Goal: Navigation & Orientation: Find specific page/section

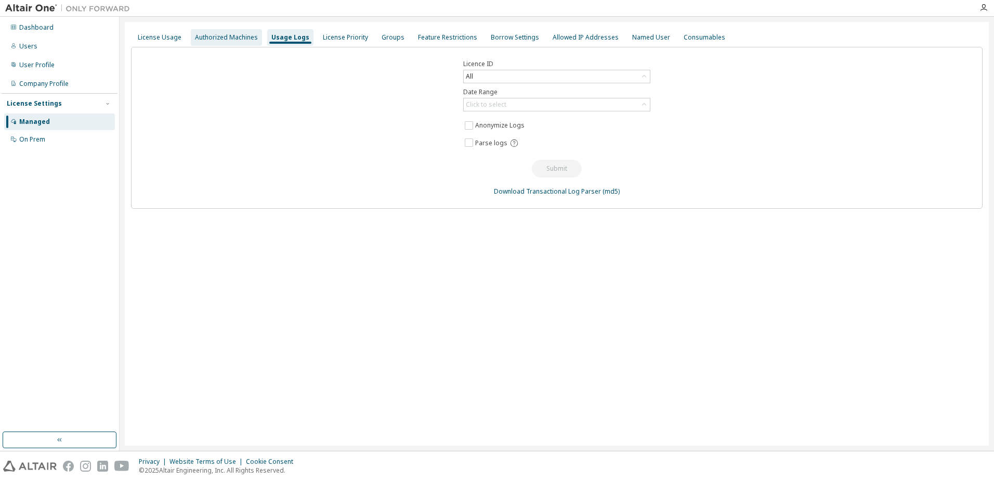
click at [220, 36] on div "Authorized Machines" at bounding box center [226, 37] width 63 height 8
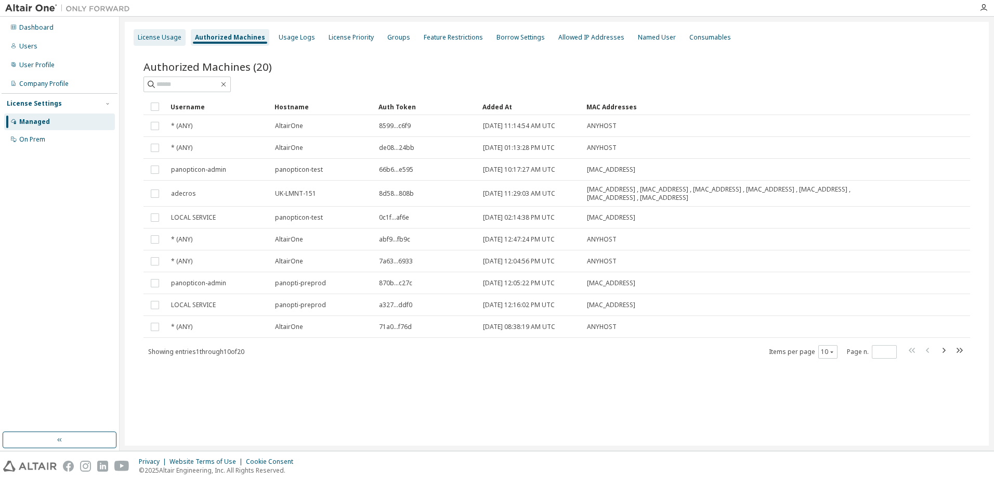
click at [159, 36] on div "License Usage" at bounding box center [160, 37] width 44 height 8
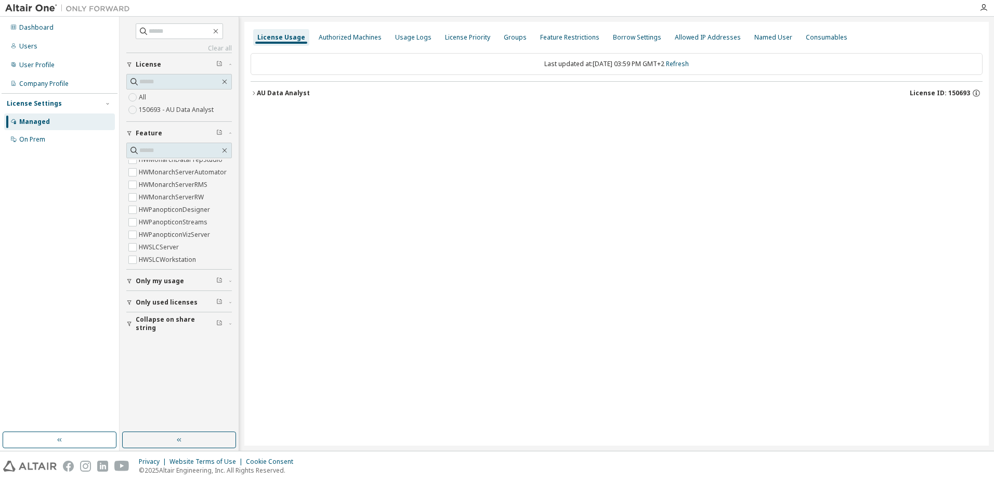
scroll to position [310, 0]
click at [187, 229] on label "HWPanopticonVizServer" at bounding box center [175, 230] width 73 height 12
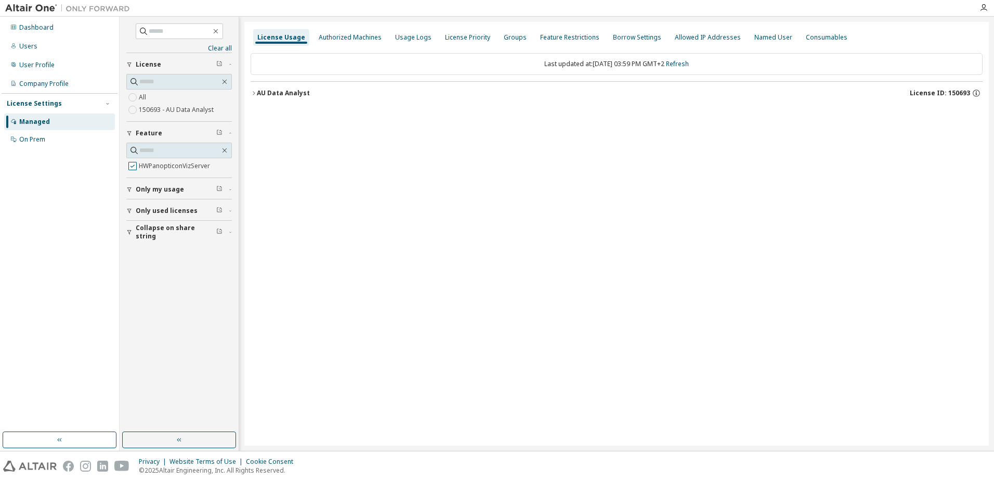
scroll to position [0, 0]
click at [365, 37] on div "Authorized Machines" at bounding box center [350, 37] width 63 height 8
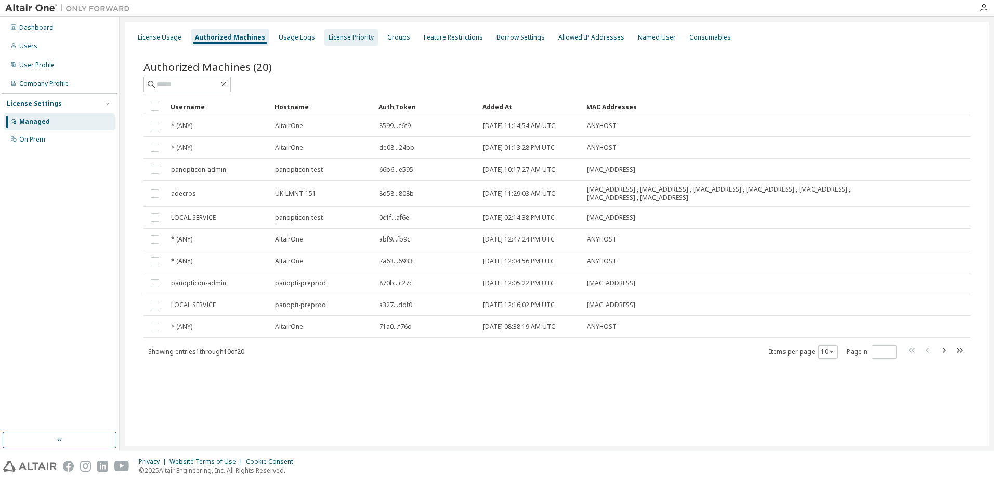
click at [342, 40] on div "License Priority" at bounding box center [351, 37] width 45 height 8
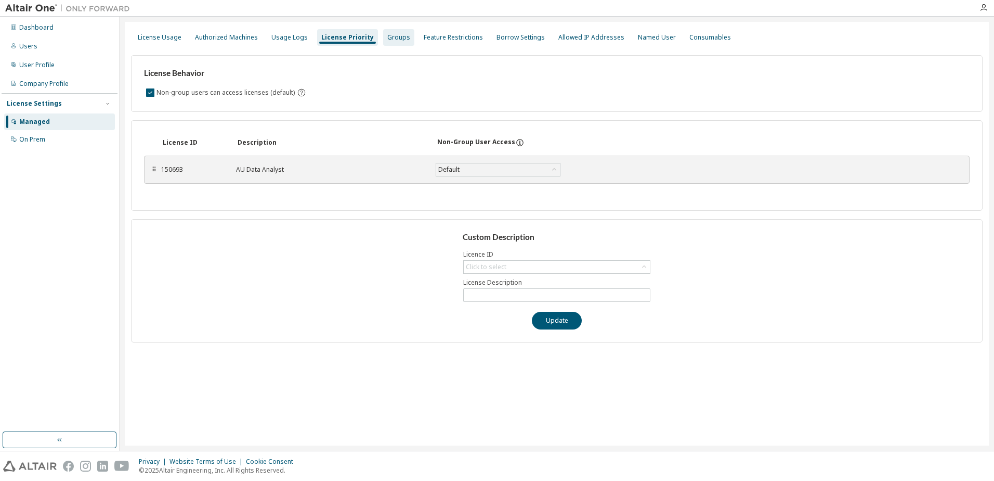
click at [387, 36] on div "Groups" at bounding box center [398, 37] width 23 height 8
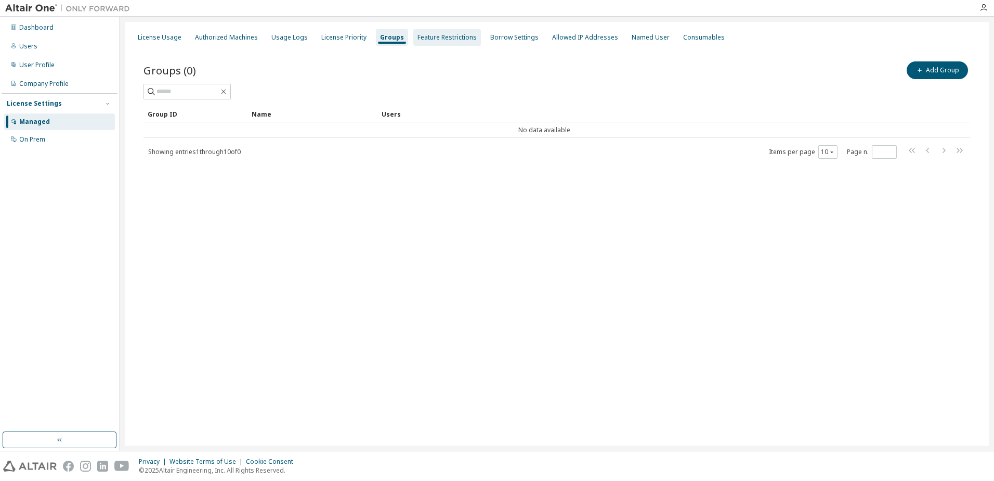
click at [441, 37] on div "Feature Restrictions" at bounding box center [447, 37] width 59 height 8
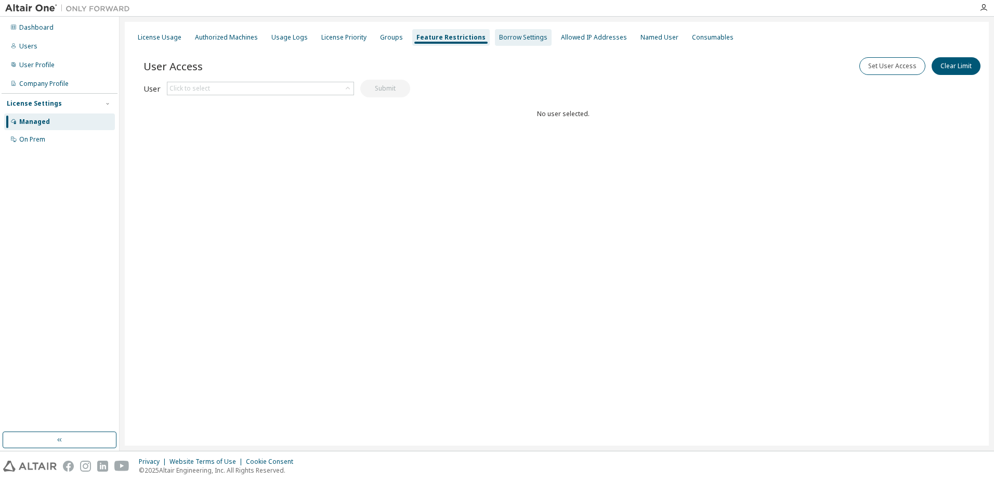
click at [501, 34] on div "Borrow Settings" at bounding box center [523, 37] width 48 height 8
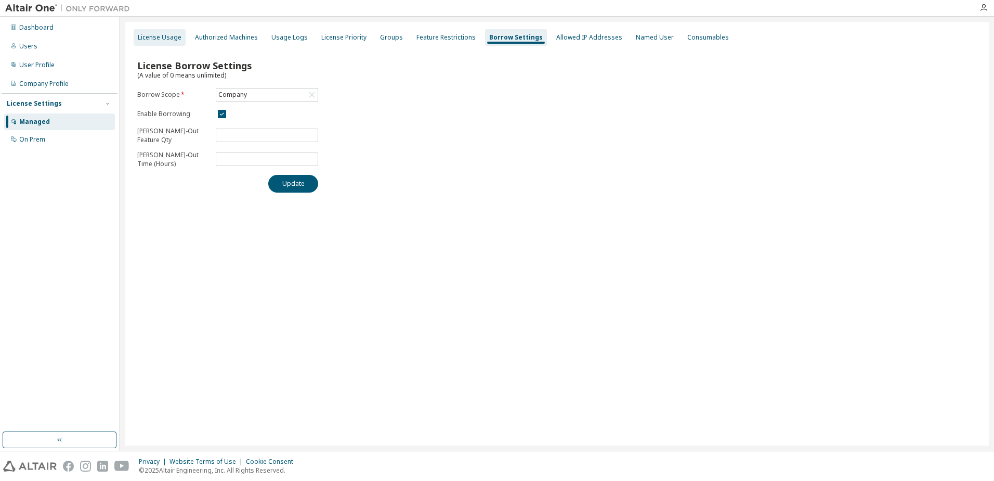
click at [158, 37] on div "License Usage" at bounding box center [160, 37] width 44 height 8
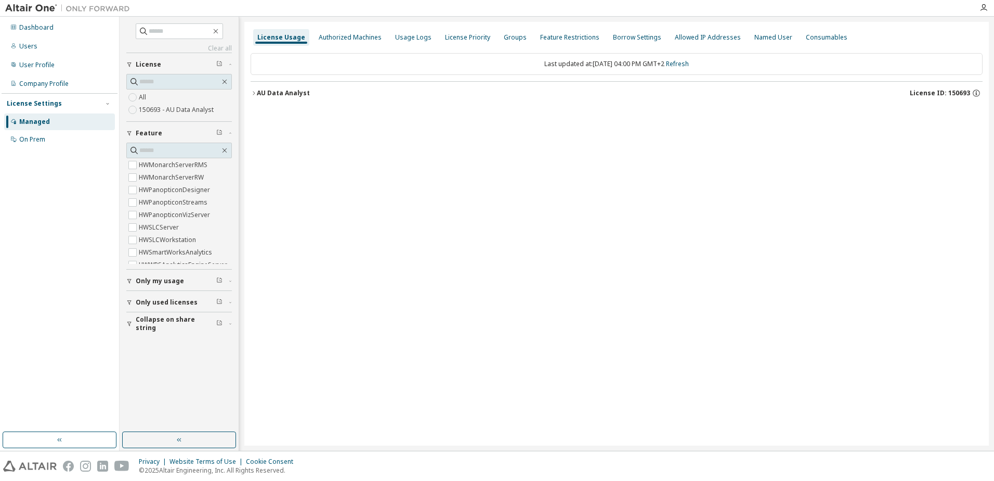
scroll to position [323, 0]
